Goal: Go to known website: Access a specific website the user already knows

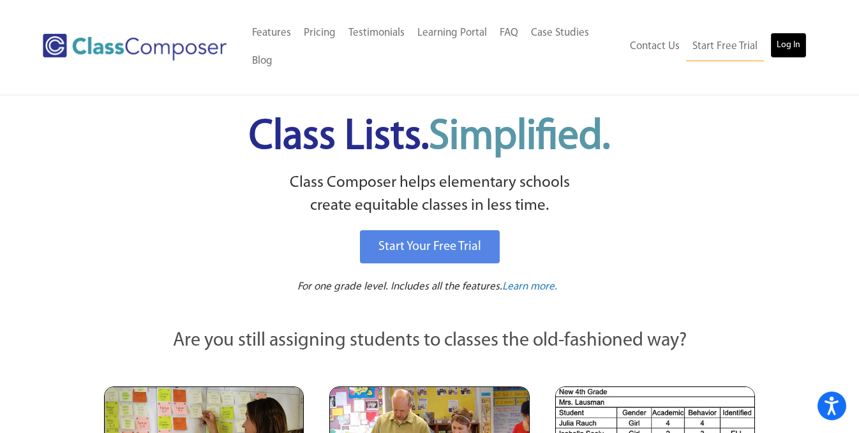
click at [787, 36] on link "Log In" at bounding box center [789, 46] width 36 height 26
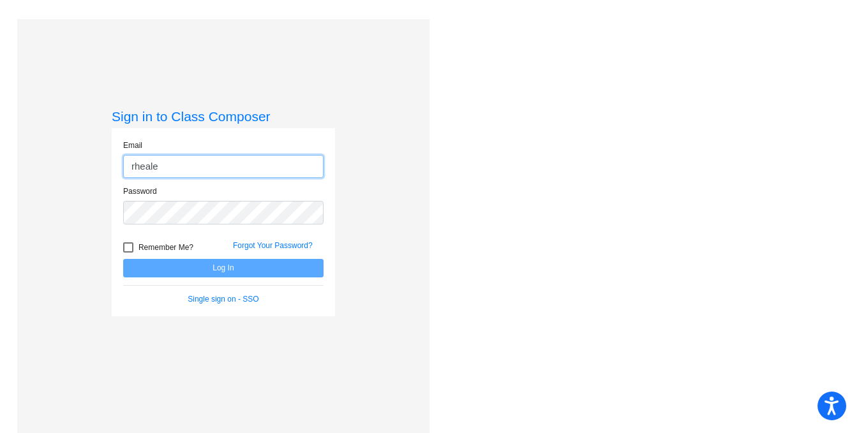
type input "rhealey@niskyschools.org"
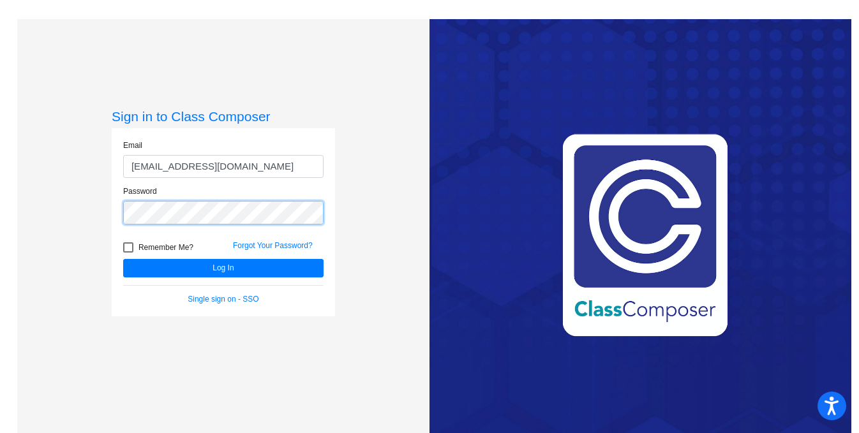
click at [123, 259] on button "Log In" at bounding box center [223, 268] width 200 height 19
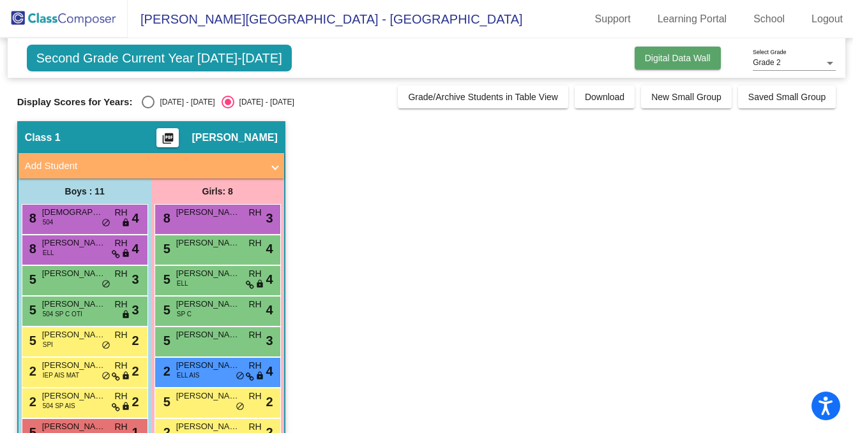
click at [654, 61] on span "Digital Data Wall" at bounding box center [678, 58] width 66 height 10
